Goal: Information Seeking & Learning: Learn about a topic

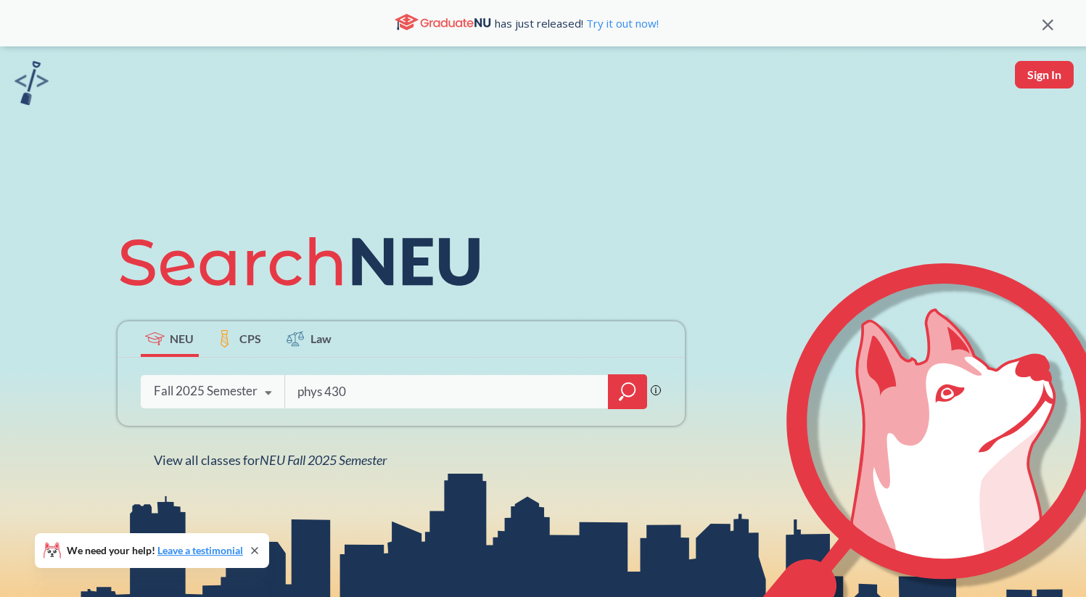
type input "phys 4305"
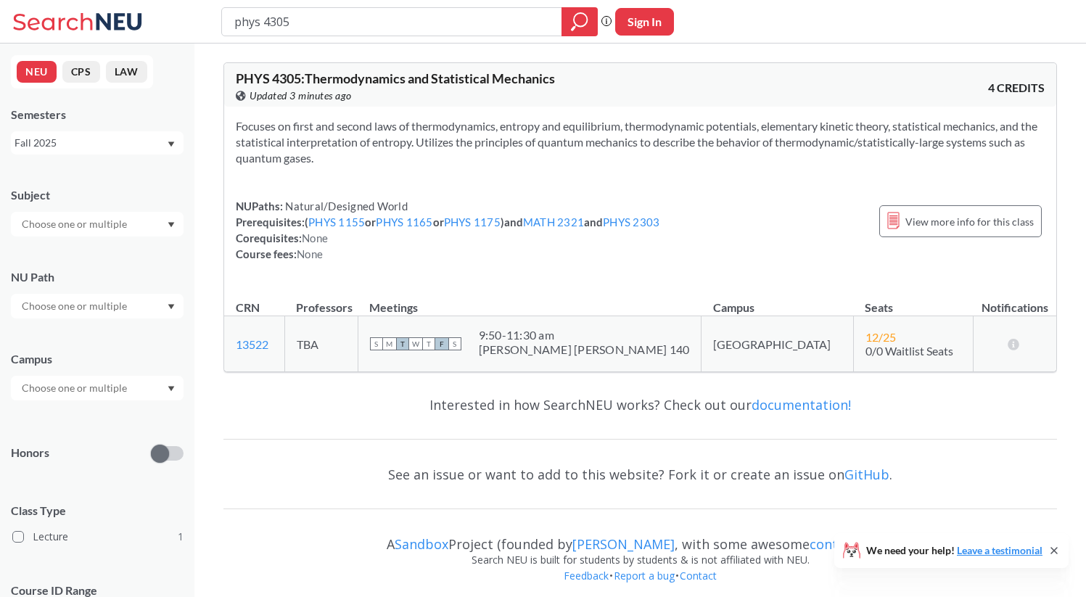
click at [93, 139] on div "Fall 2025" at bounding box center [91, 143] width 152 height 16
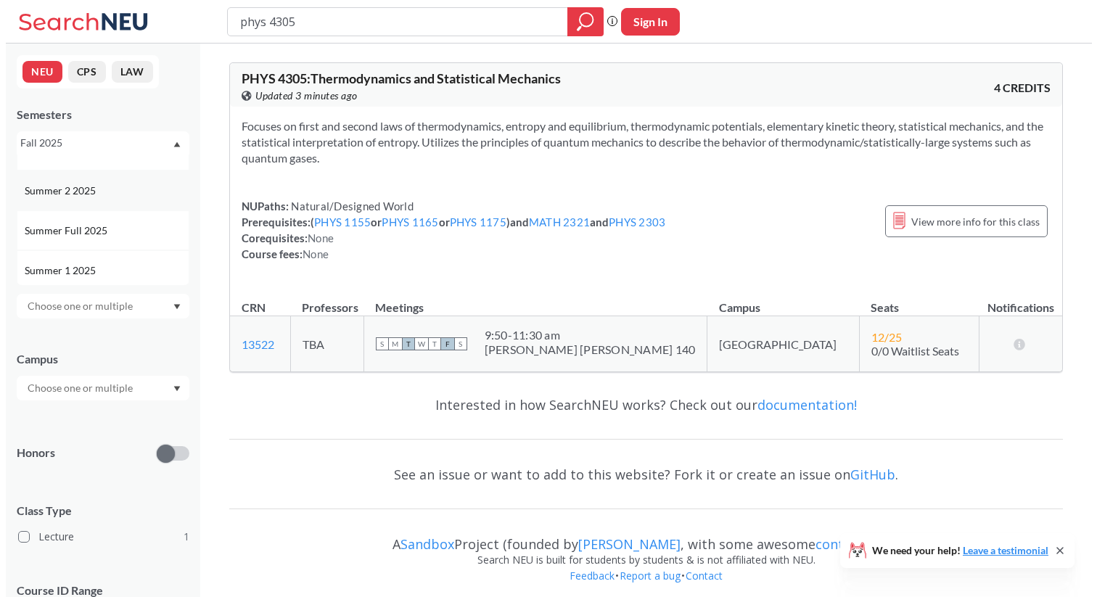
scroll to position [32, 0]
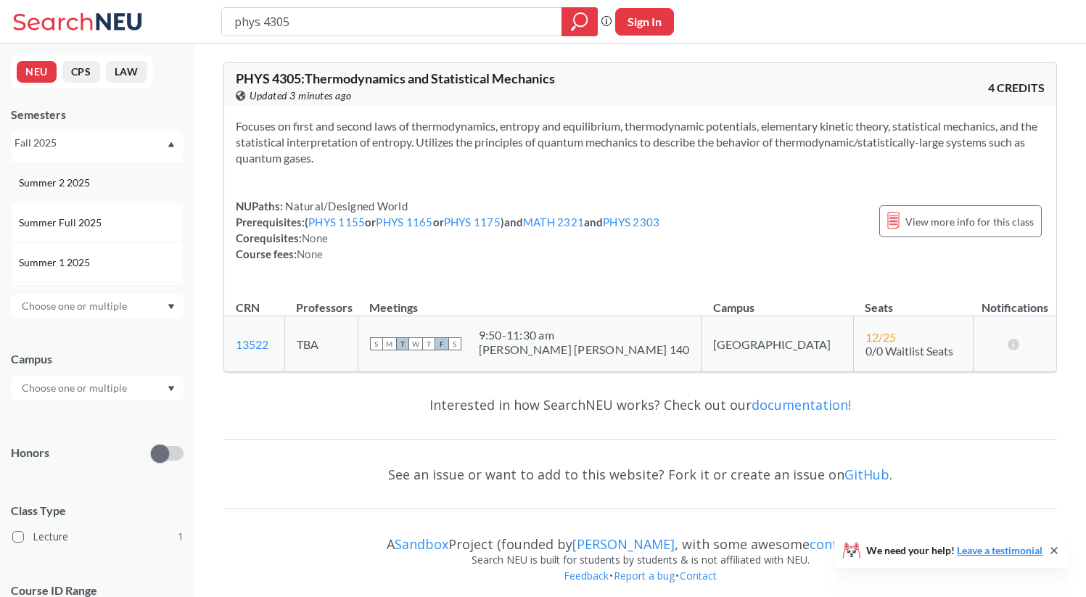
click at [113, 189] on div "Summer 2 2025" at bounding box center [101, 183] width 164 height 16
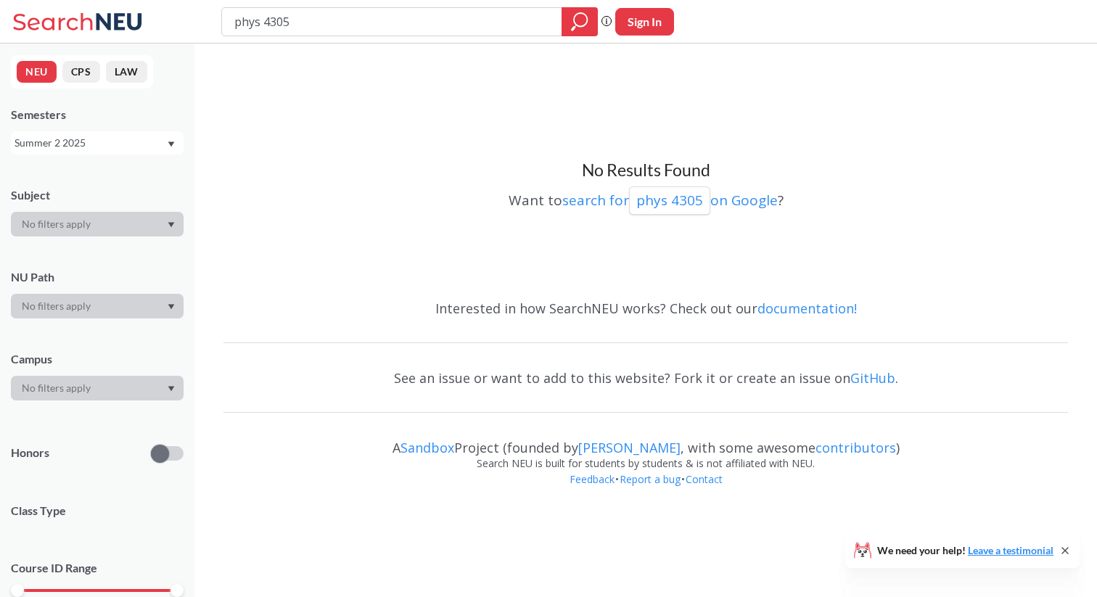
click at [115, 155] on div "NEU CPS LAW Semesters Summer 2 2025 Subject NU Path Campus Honors Class Type Co…" at bounding box center [97, 320] width 194 height 553
click at [115, 145] on div "Summer 2 2025" at bounding box center [91, 143] width 152 height 16
click at [115, 249] on div "Spring 2025" at bounding box center [101, 255] width 164 height 16
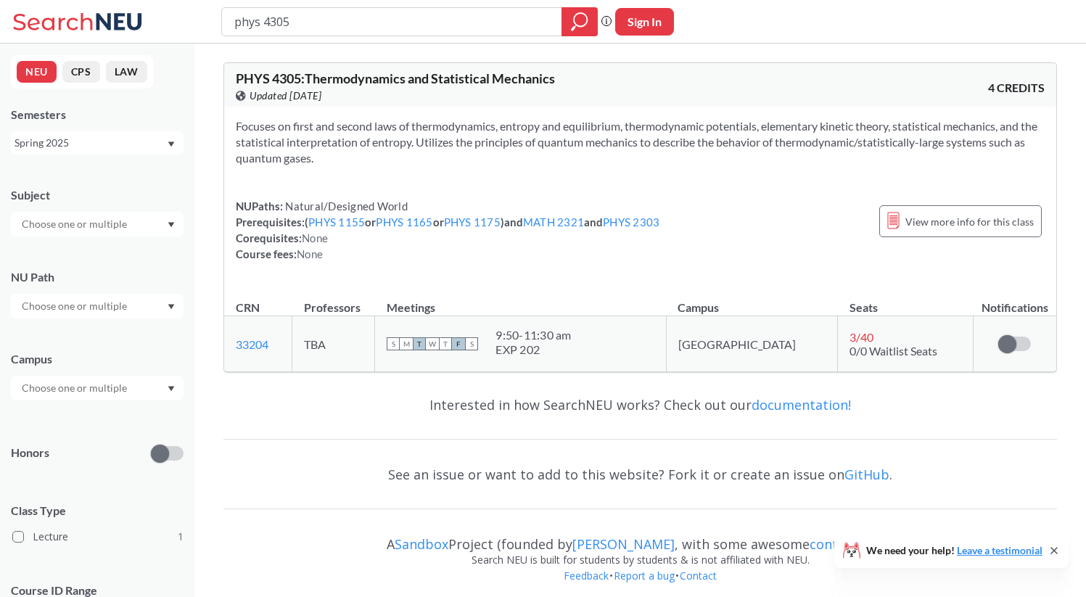
click at [117, 137] on div "Spring 2025" at bounding box center [91, 143] width 152 height 16
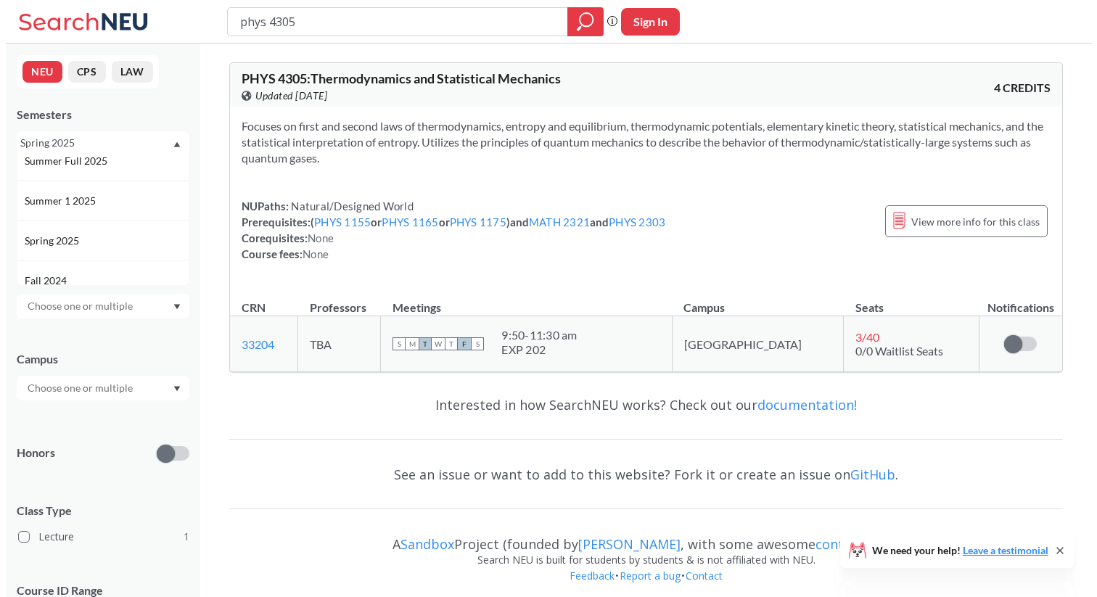
scroll to position [101, 0]
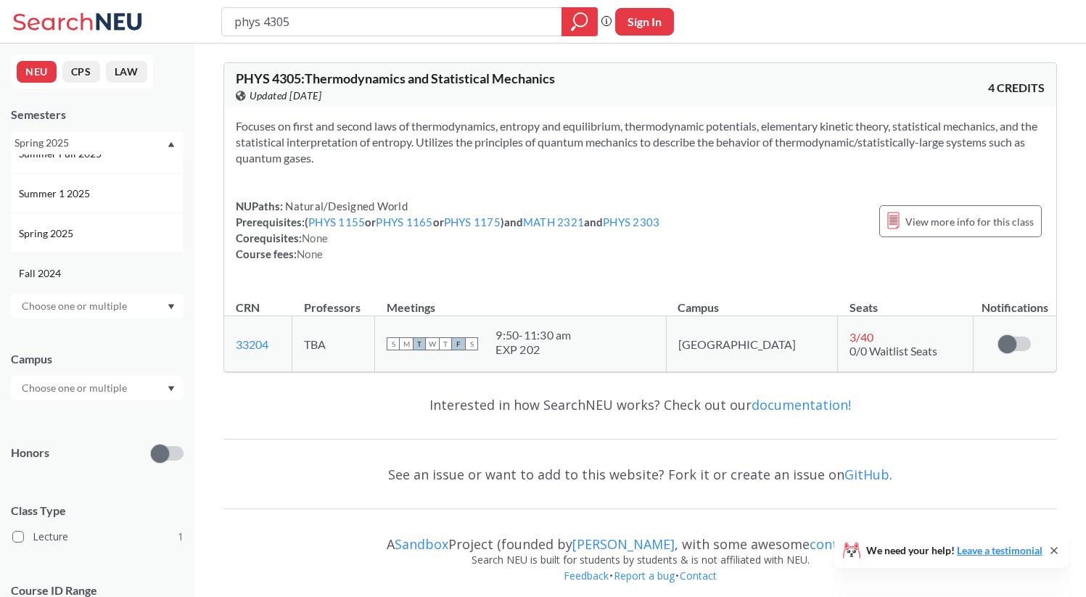
click at [111, 264] on div "Fall 2024" at bounding box center [97, 273] width 173 height 40
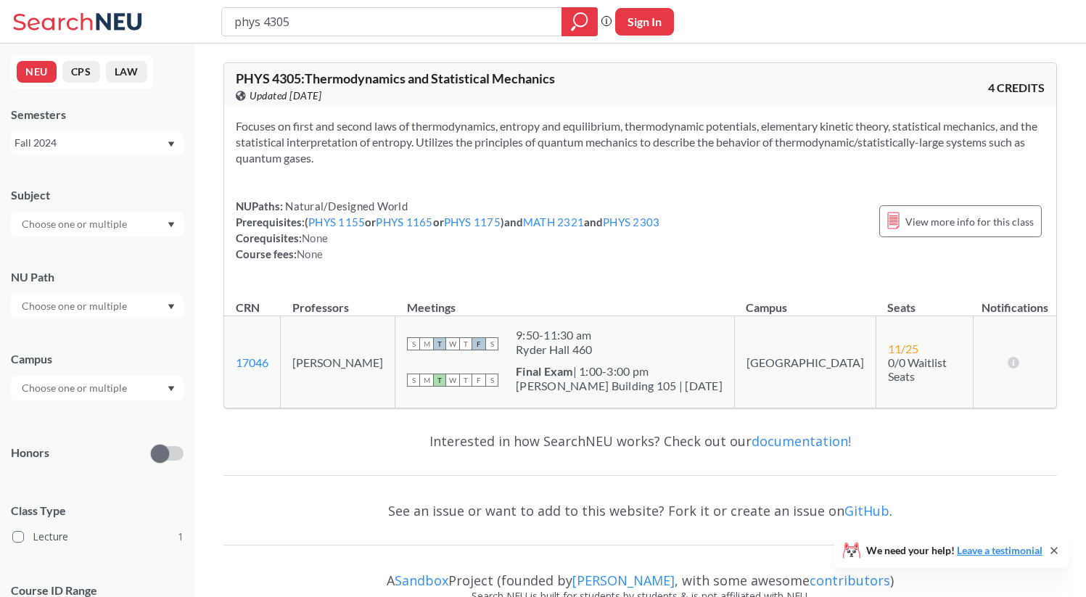
click at [144, 150] on div "Fall 2024" at bounding box center [91, 143] width 152 height 16
click at [143, 207] on div "Summer 2 2025" at bounding box center [101, 215] width 164 height 16
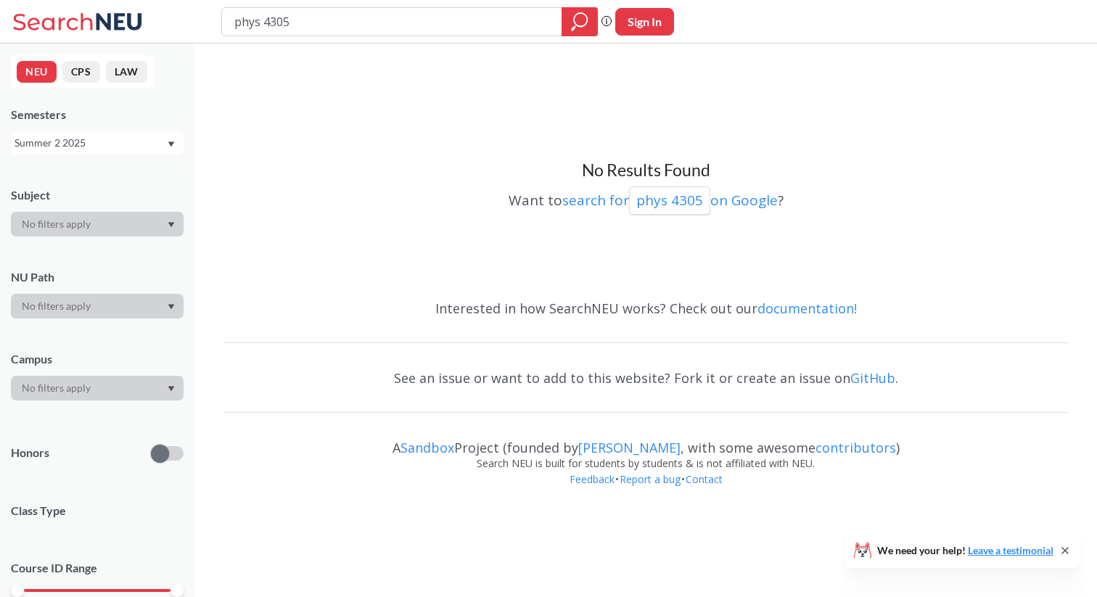
click at [143, 139] on div "Summer 2 2025" at bounding box center [91, 143] width 152 height 16
click at [141, 248] on div "Summer 1 2025" at bounding box center [97, 260] width 173 height 40
click at [141, 149] on div "Summer 1 2025" at bounding box center [91, 143] width 152 height 16
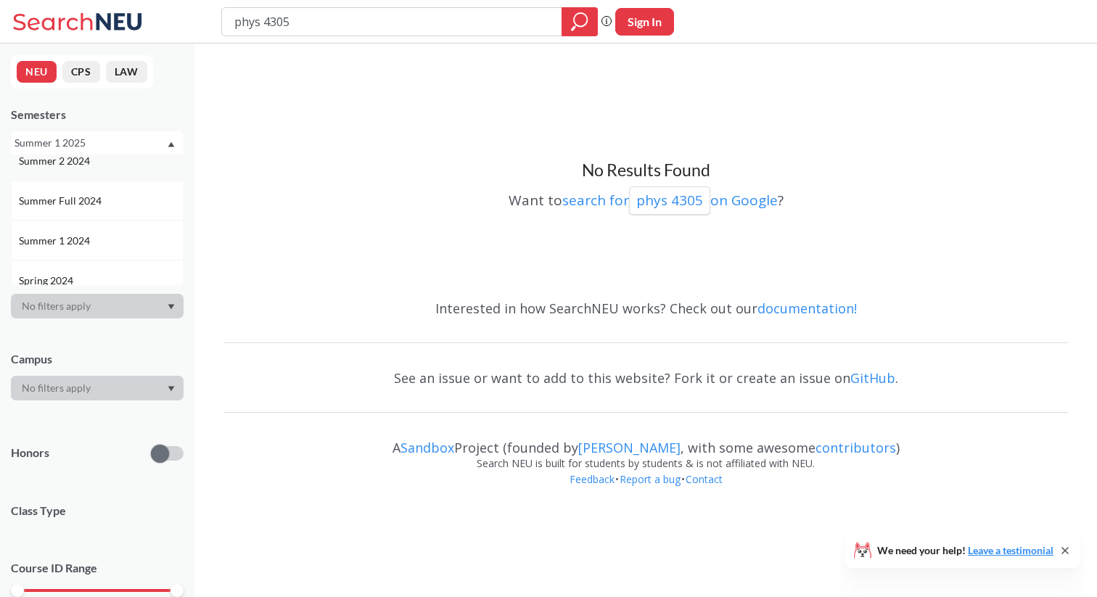
click at [131, 170] on div "Summer 2 2024" at bounding box center [97, 161] width 173 height 40
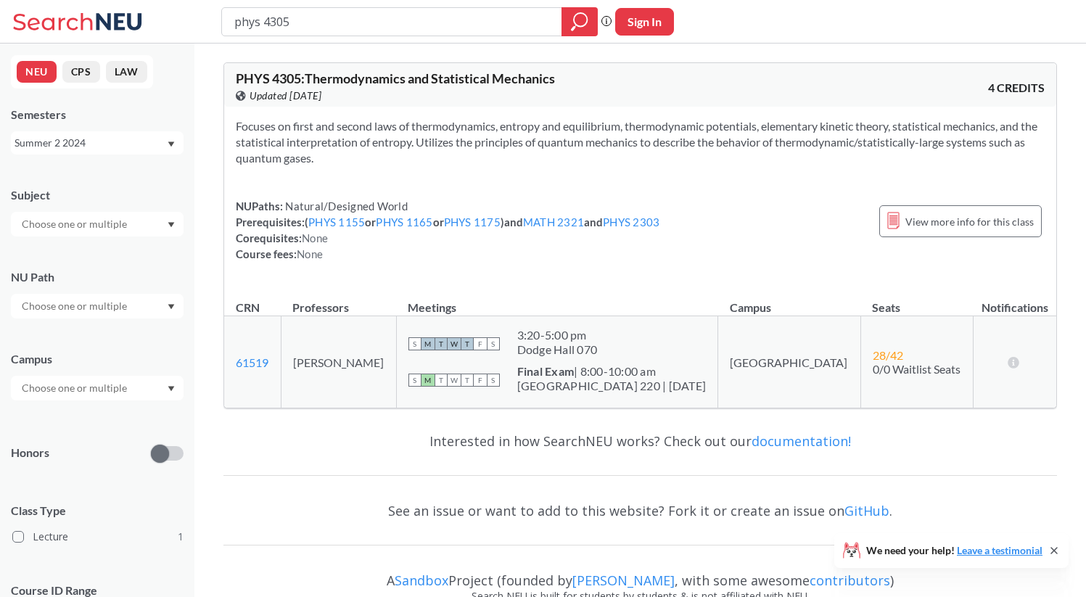
click at [131, 141] on div "Summer 2 2024" at bounding box center [91, 143] width 152 height 16
click at [131, 144] on div "Summer 2 2024" at bounding box center [91, 143] width 152 height 16
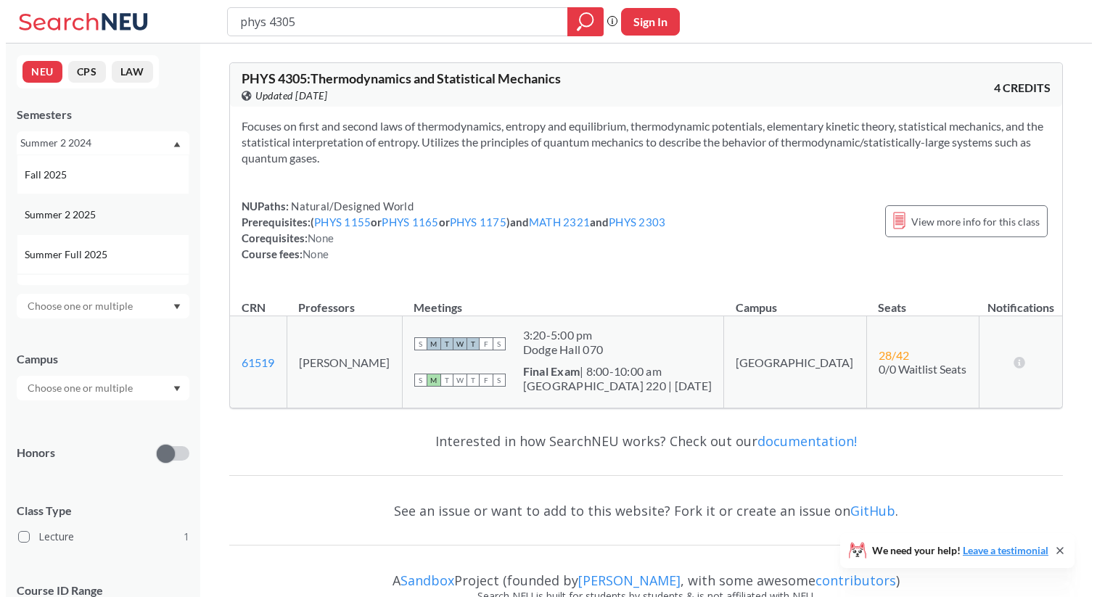
scroll to position [15, 0]
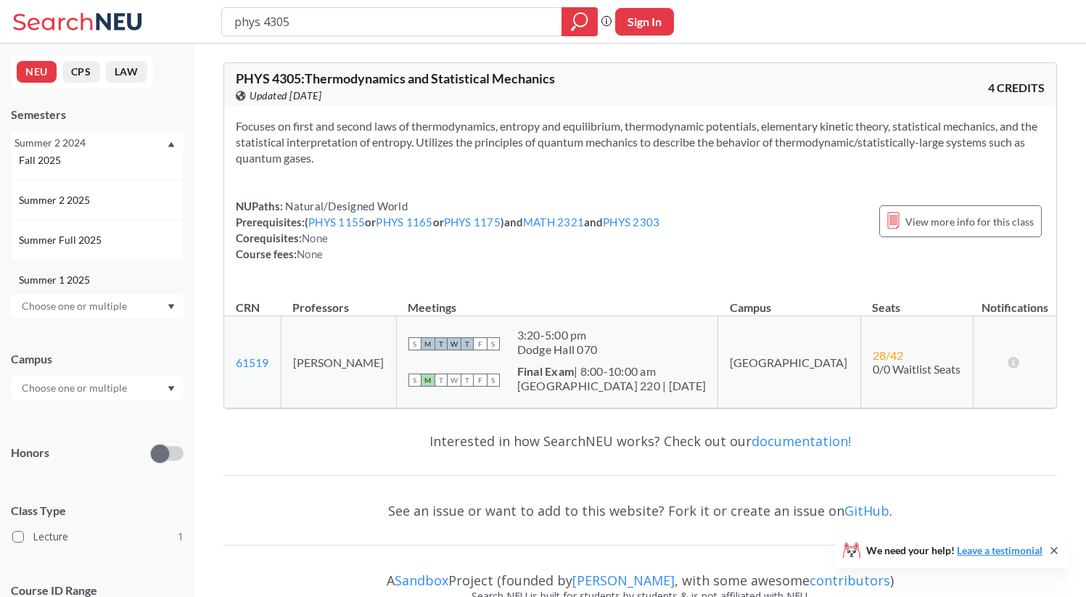
click at [128, 272] on div "Summer 1 2025" at bounding box center [101, 280] width 164 height 16
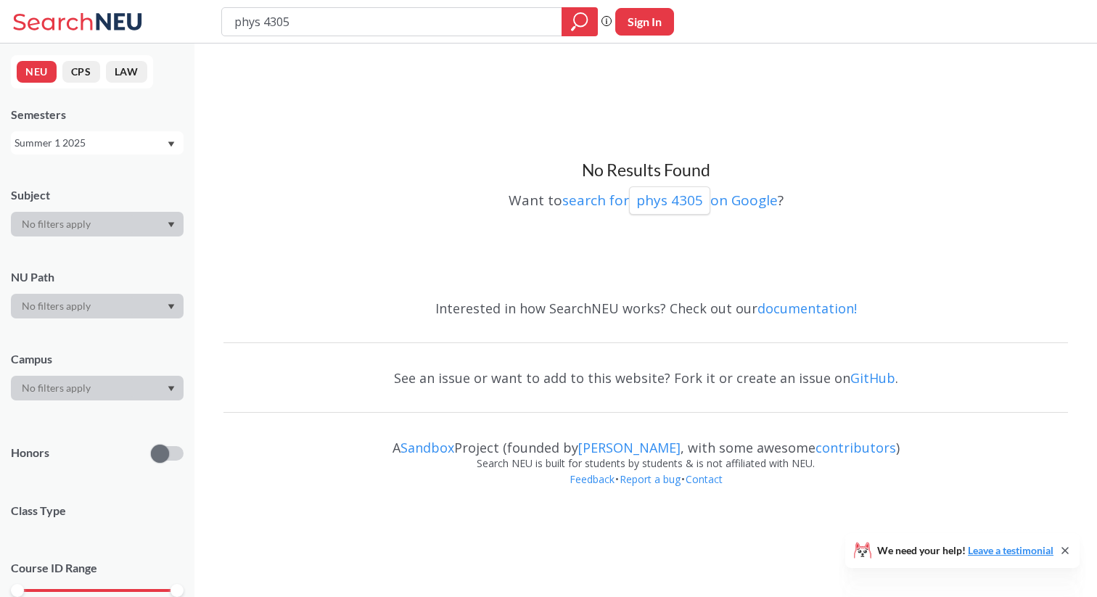
click at [127, 139] on div "Summer 1 2025" at bounding box center [91, 143] width 152 height 16
click at [124, 216] on div "Summer 2 2023" at bounding box center [101, 215] width 164 height 16
click at [129, 163] on div "NEU CPS LAW Semesters Summer 2 2023 Subject NU Path Campus Honors Class Type Co…" at bounding box center [97, 320] width 194 height 553
click at [129, 150] on div "Summer 2 2023" at bounding box center [91, 143] width 152 height 16
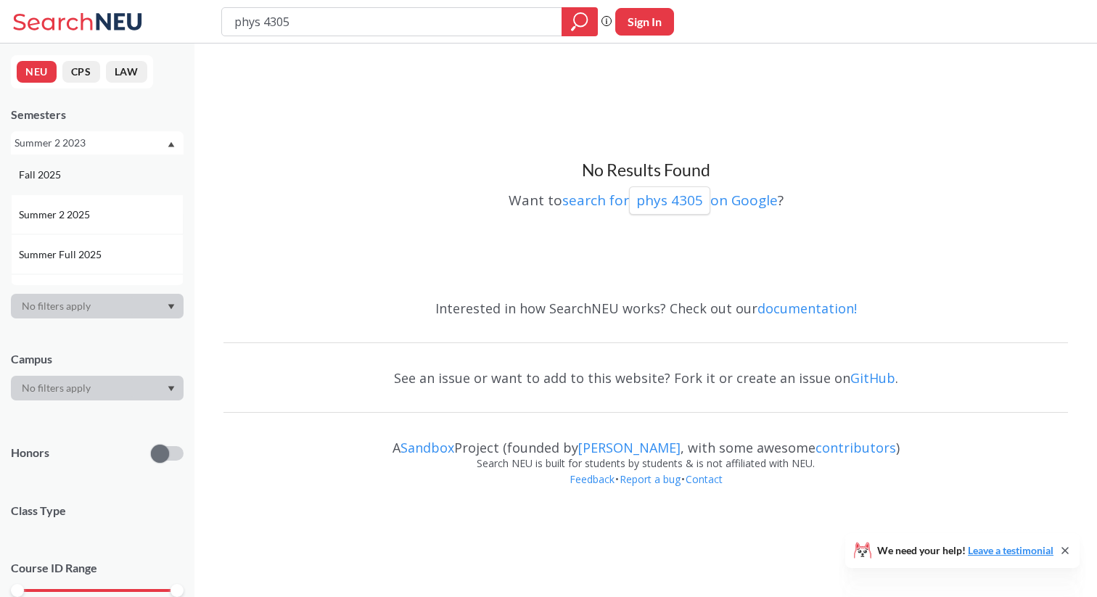
click at [124, 178] on div "Fall 2025" at bounding box center [101, 175] width 164 height 16
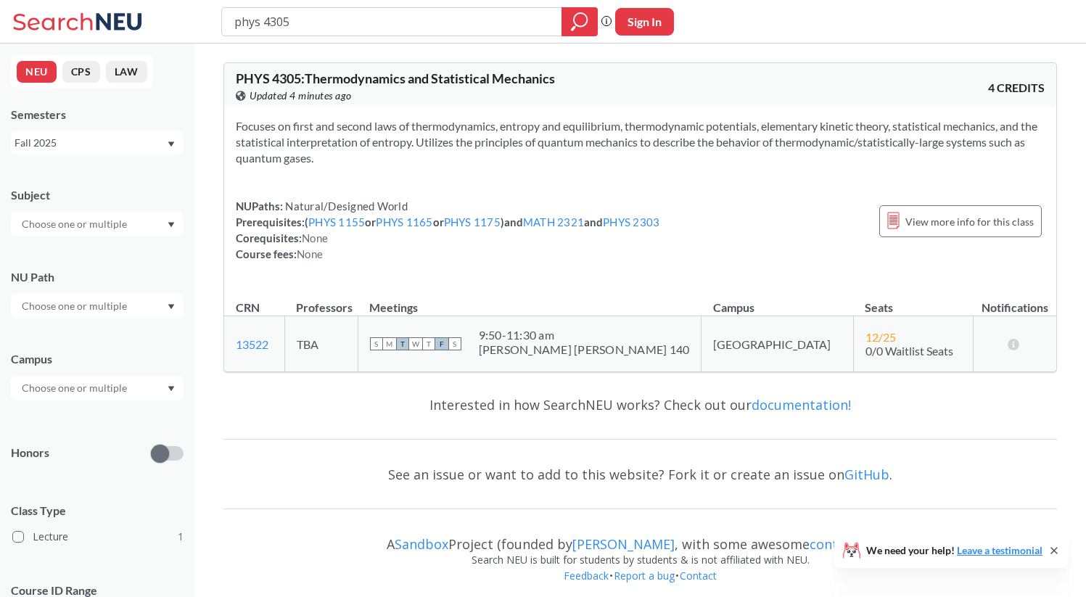
click at [957, 194] on div "Focuses on first and second laws of thermodynamics, entropy and equilibrium, th…" at bounding box center [640, 196] width 832 height 178
click at [957, 213] on span "View more info for this class" at bounding box center [969, 222] width 128 height 18
type input "phys 4111"
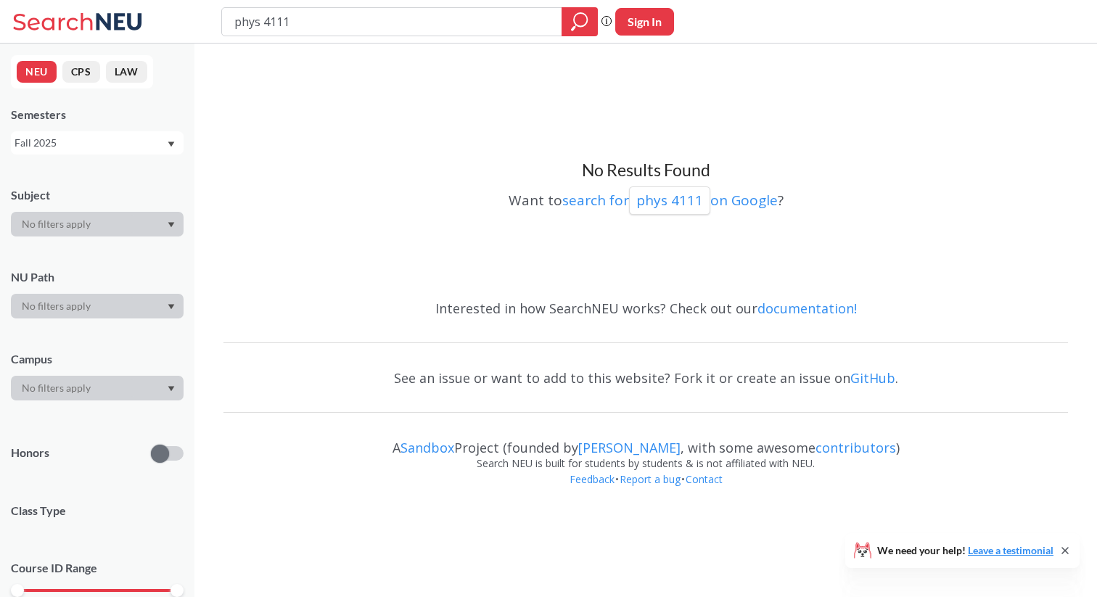
click at [131, 140] on div "Fall 2025" at bounding box center [91, 143] width 152 height 16
click at [120, 215] on div "Summer Full 2025" at bounding box center [97, 234] width 173 height 40
click at [120, 151] on div "Summer Full 2025" at bounding box center [97, 142] width 173 height 23
click at [120, 228] on div "Summer 2 2025" at bounding box center [97, 214] width 173 height 40
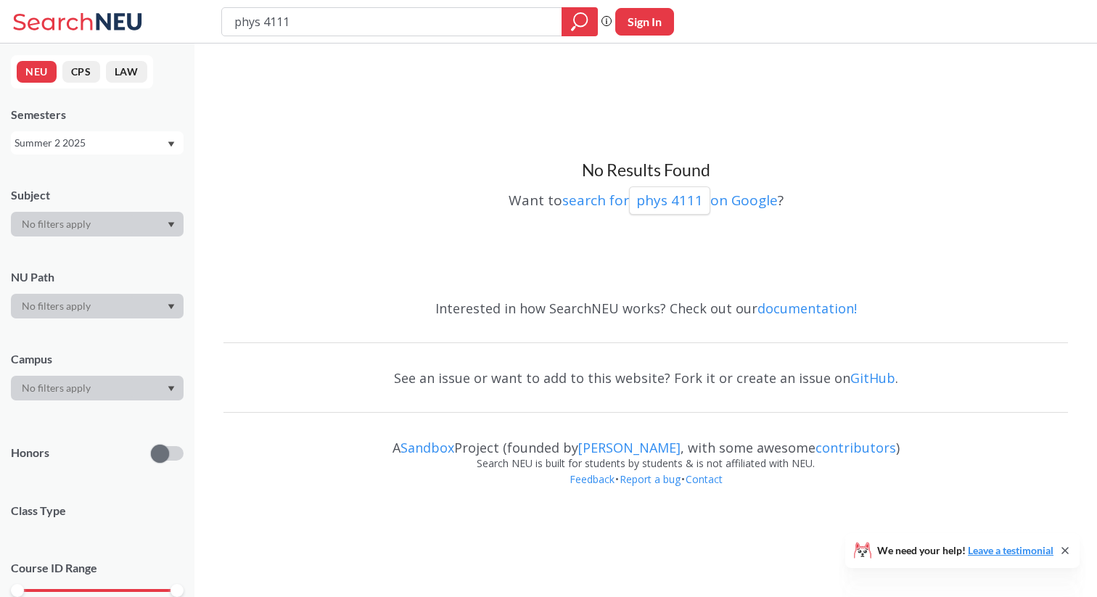
click at [118, 146] on div "Summer 2 2025" at bounding box center [91, 143] width 152 height 16
click at [117, 247] on div "Spring 2025" at bounding box center [101, 255] width 164 height 16
click at [117, 137] on div "Spring 2025" at bounding box center [91, 143] width 152 height 16
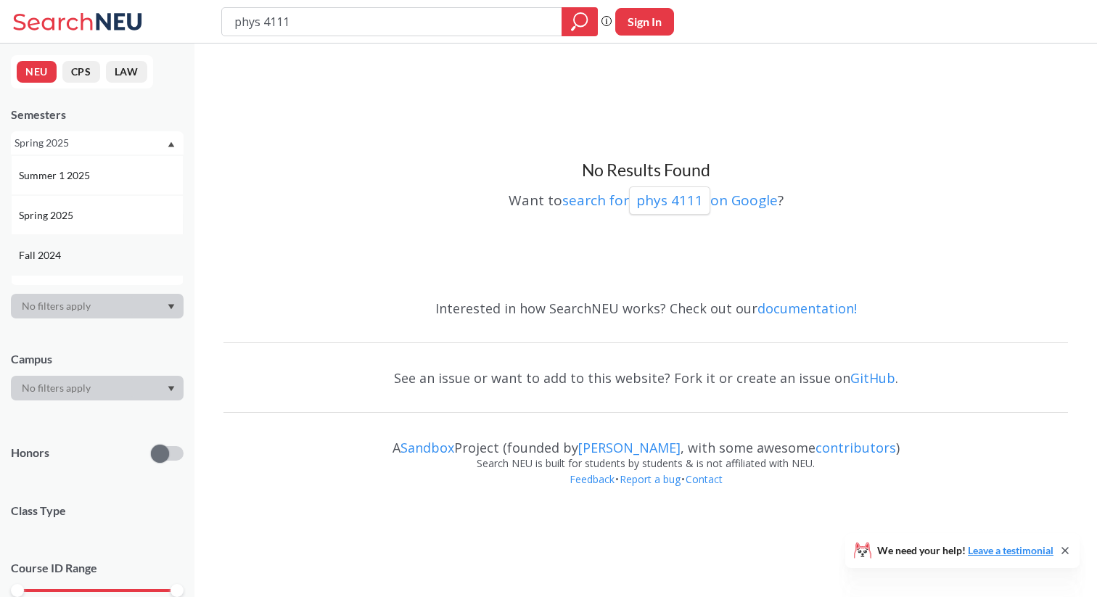
click at [110, 240] on div "Fall 2024" at bounding box center [97, 255] width 173 height 40
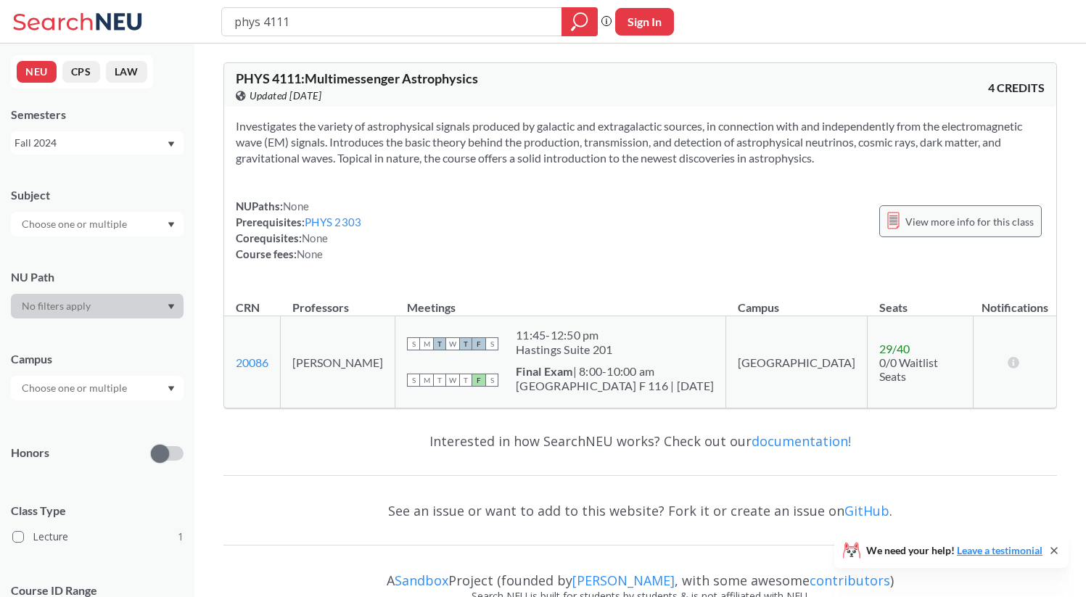
click at [907, 213] on div "View more info for this class" at bounding box center [960, 221] width 162 height 32
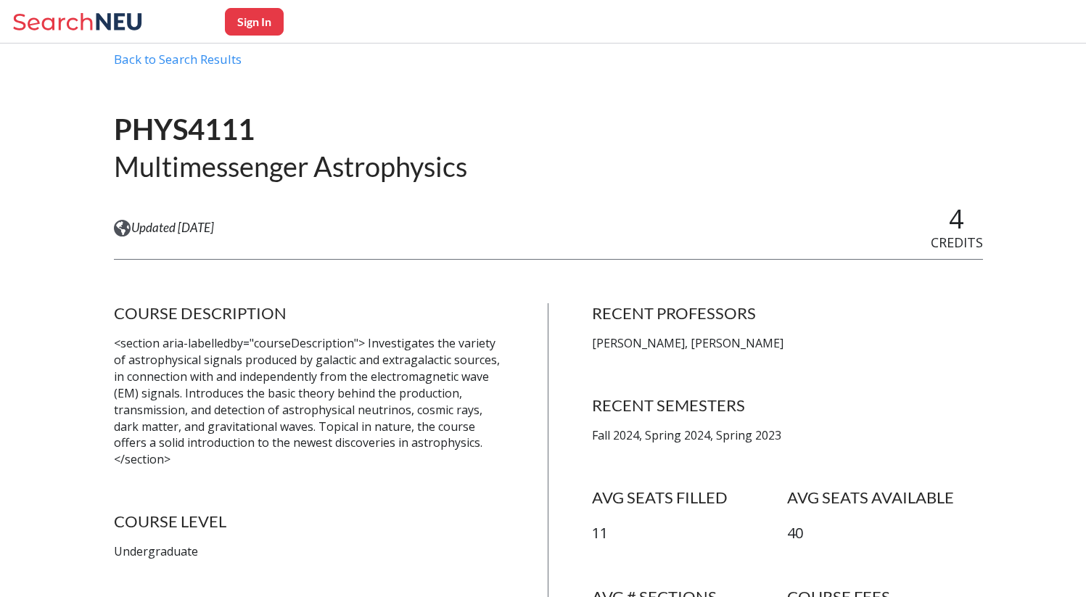
scroll to position [100, 0]
